Goal: Navigation & Orientation: Find specific page/section

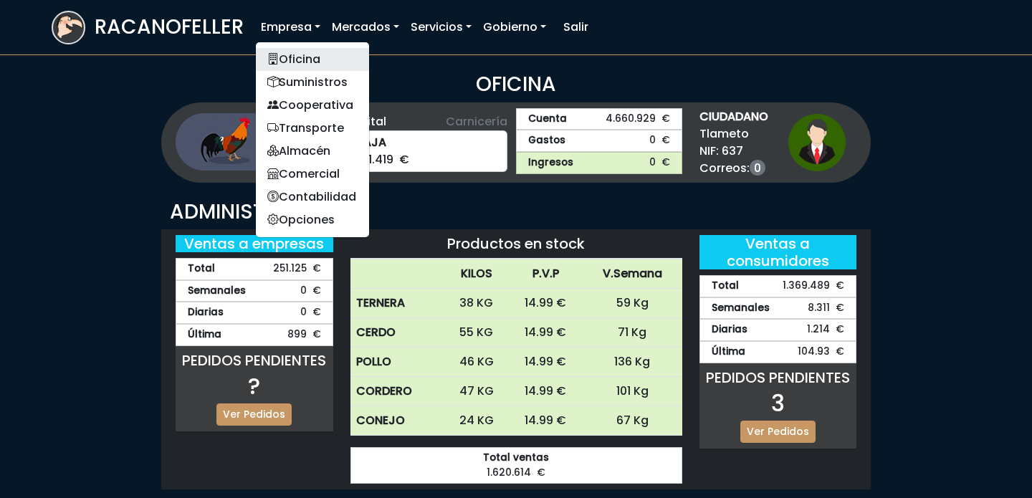
click at [298, 63] on link "Oficina" at bounding box center [312, 59] width 113 height 23
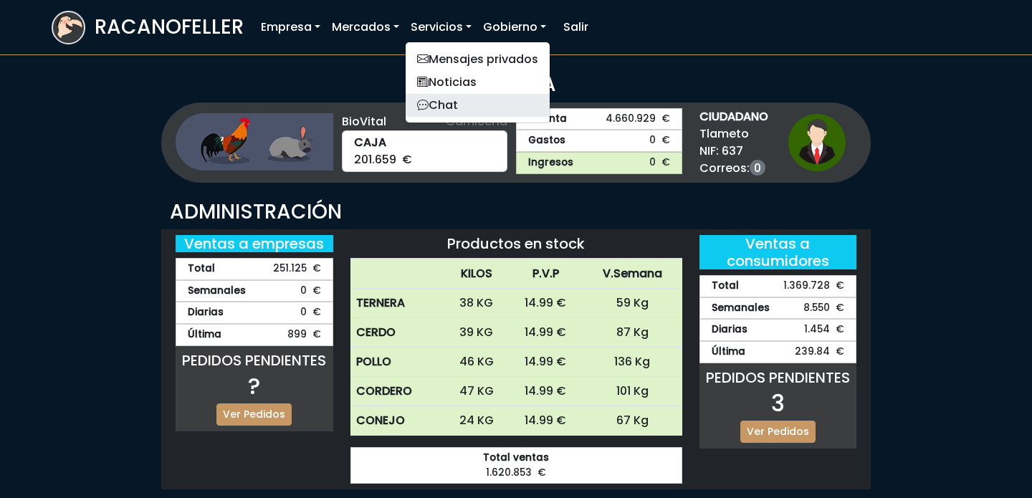
click at [458, 102] on link "Chat" at bounding box center [478, 105] width 144 height 23
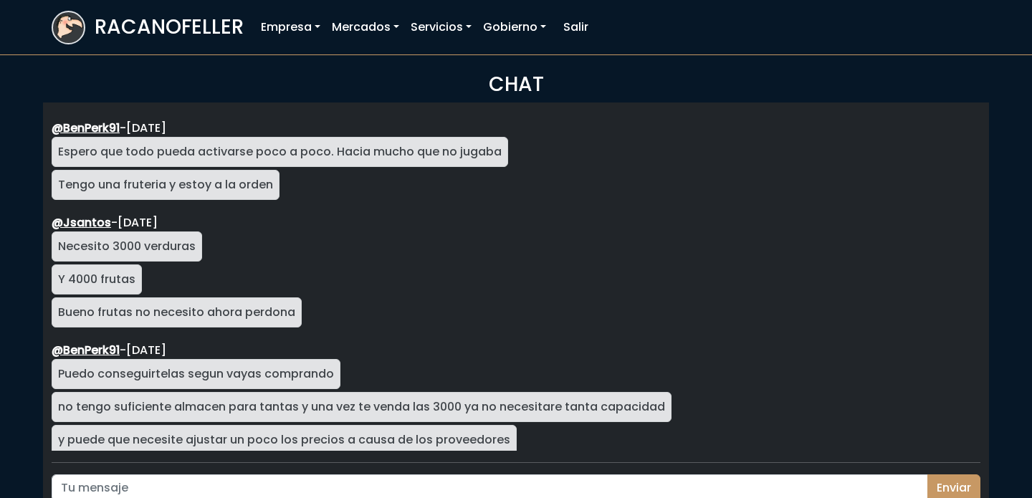
scroll to position [2417, 0]
